Goal: Information Seeking & Learning: Learn about a topic

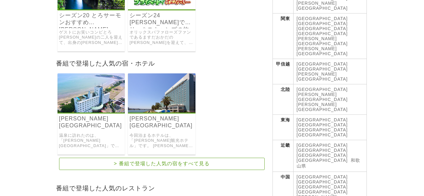
scroll to position [126, 0]
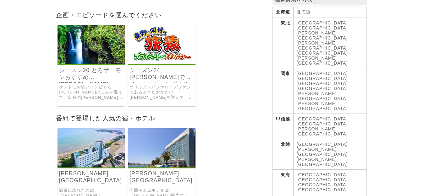
click at [104, 39] on img at bounding box center [92, 44] width 68 height 39
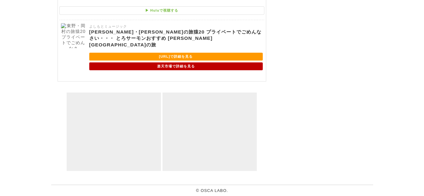
scroll to position [3179, 0]
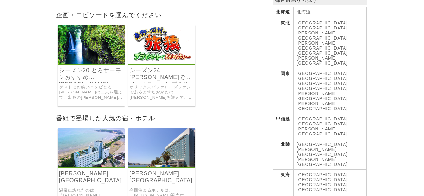
scroll to position [126, 0]
click at [150, 33] on img at bounding box center [162, 44] width 68 height 39
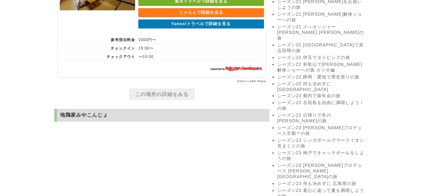
scroll to position [1446, 0]
